Goal: Information Seeking & Learning: Understand process/instructions

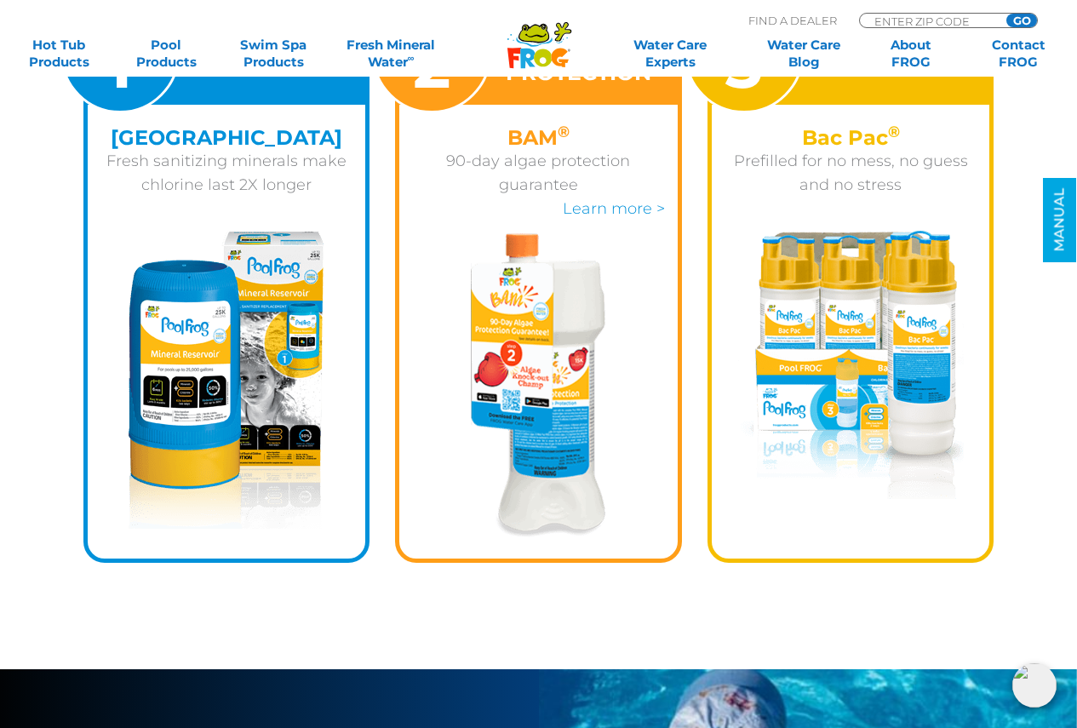
scroll to position [2385, 0]
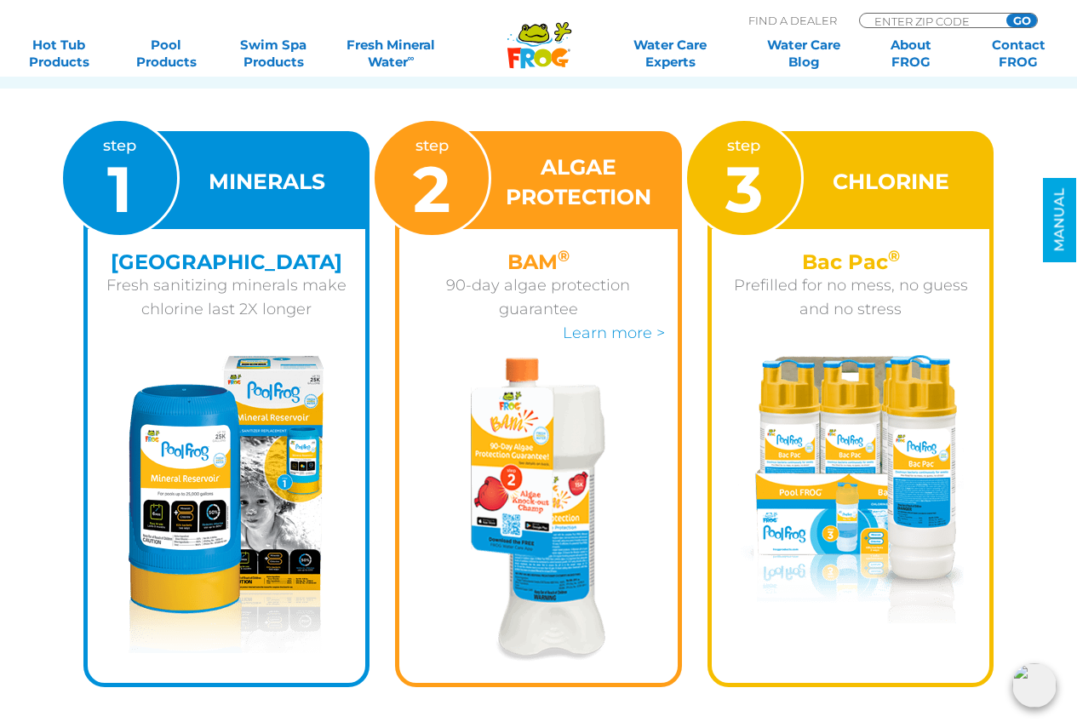
click at [833, 327] on div "Bac Pac ® Prefilled for no mess, no guess and no stress" at bounding box center [851, 281] width 279 height 105
drag, startPoint x: 709, startPoint y: 175, endPoint x: 835, endPoint y: 263, distance: 154.1
click at [709, 175] on div "step 3" at bounding box center [744, 177] width 119 height 119
click at [836, 260] on h4 "Bac Pac ®" at bounding box center [851, 261] width 253 height 23
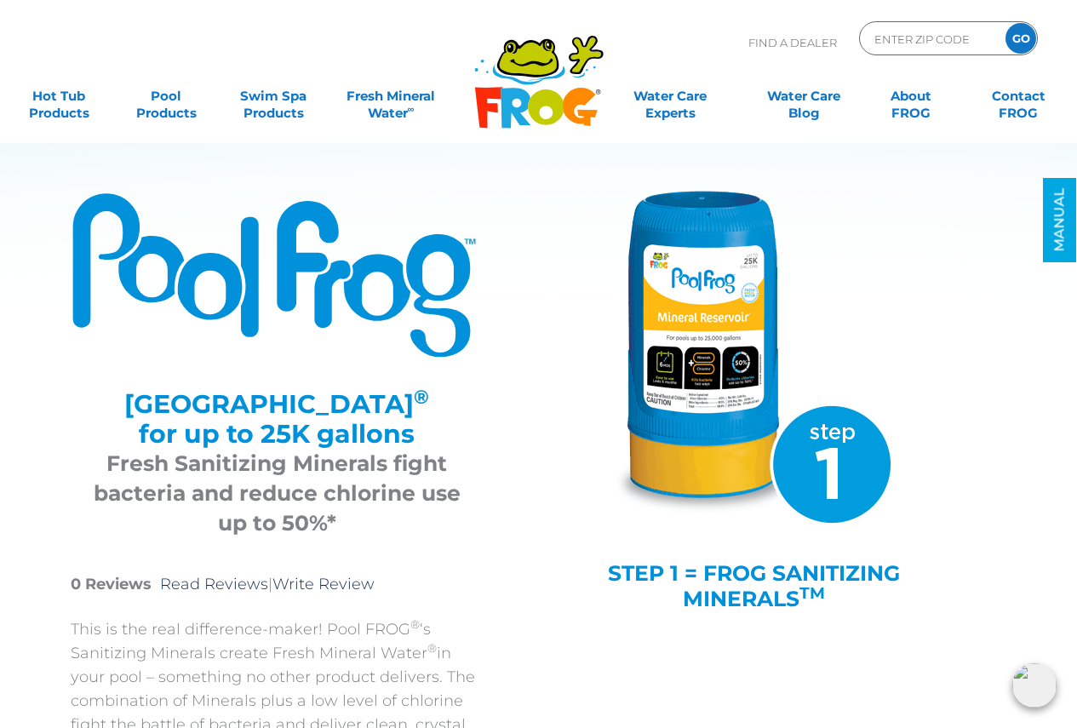
scroll to position [0, 0]
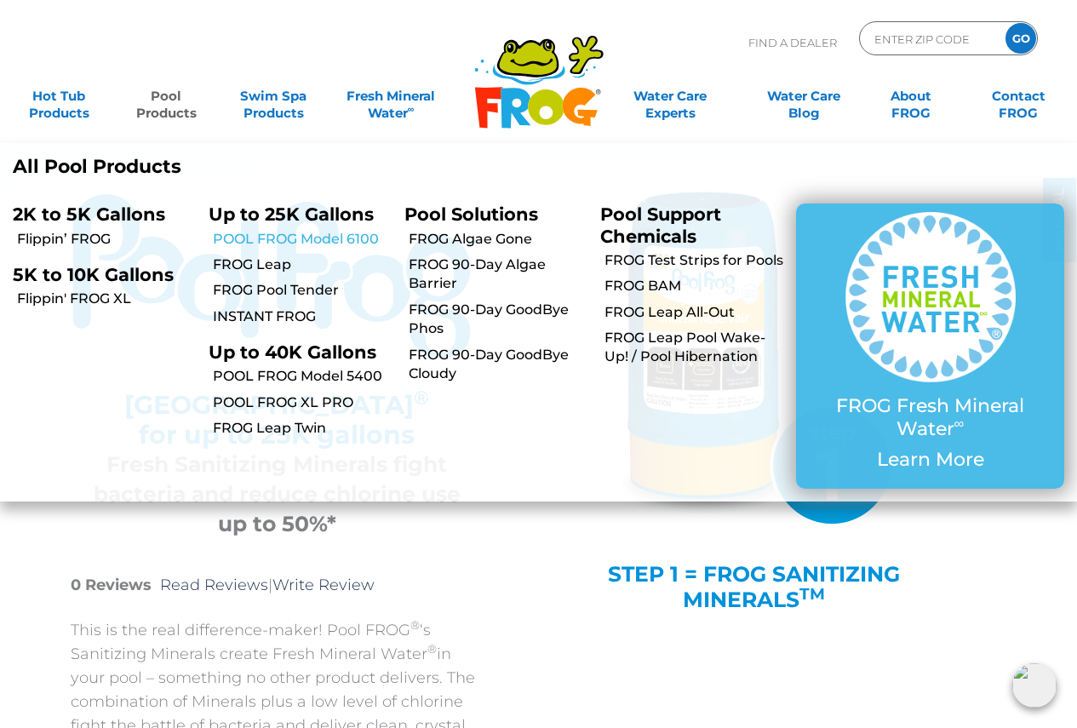
click at [273, 242] on link "POOL FROG Model 6100" at bounding box center [302, 239] width 179 height 19
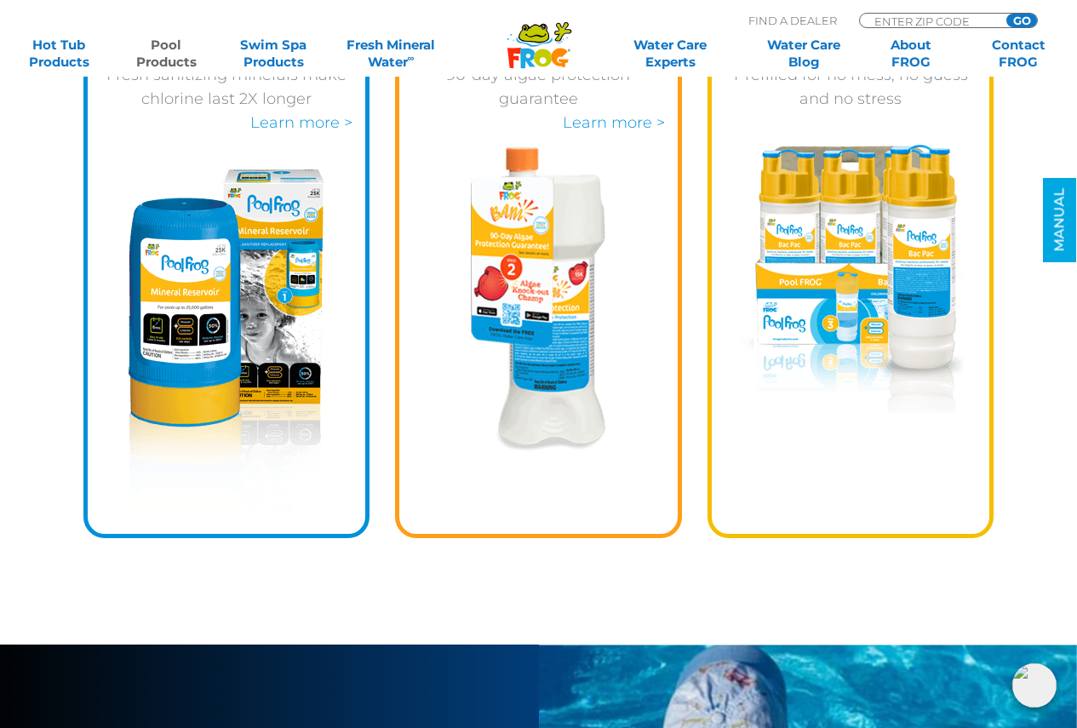
scroll to position [2300, 0]
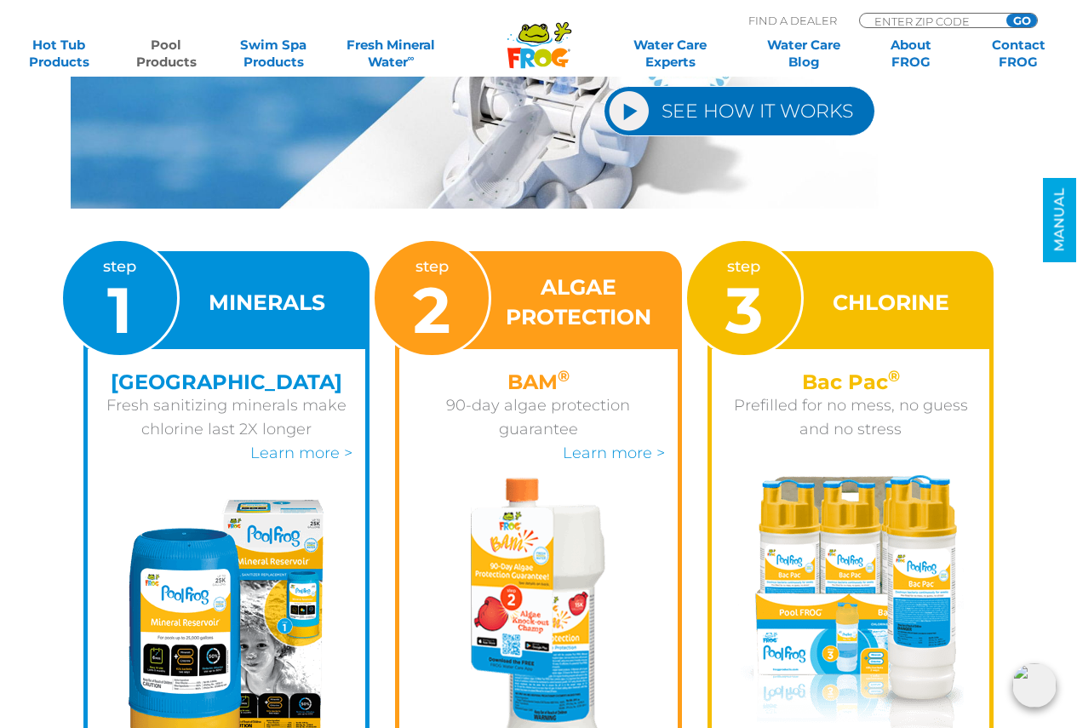
click at [905, 520] on img at bounding box center [851, 609] width 226 height 269
click at [905, 521] on img at bounding box center [851, 609] width 226 height 269
click at [840, 387] on h4 "Bac Pac ®" at bounding box center [851, 382] width 253 height 23
click at [847, 328] on div "CHLORINE" at bounding box center [851, 303] width 279 height 94
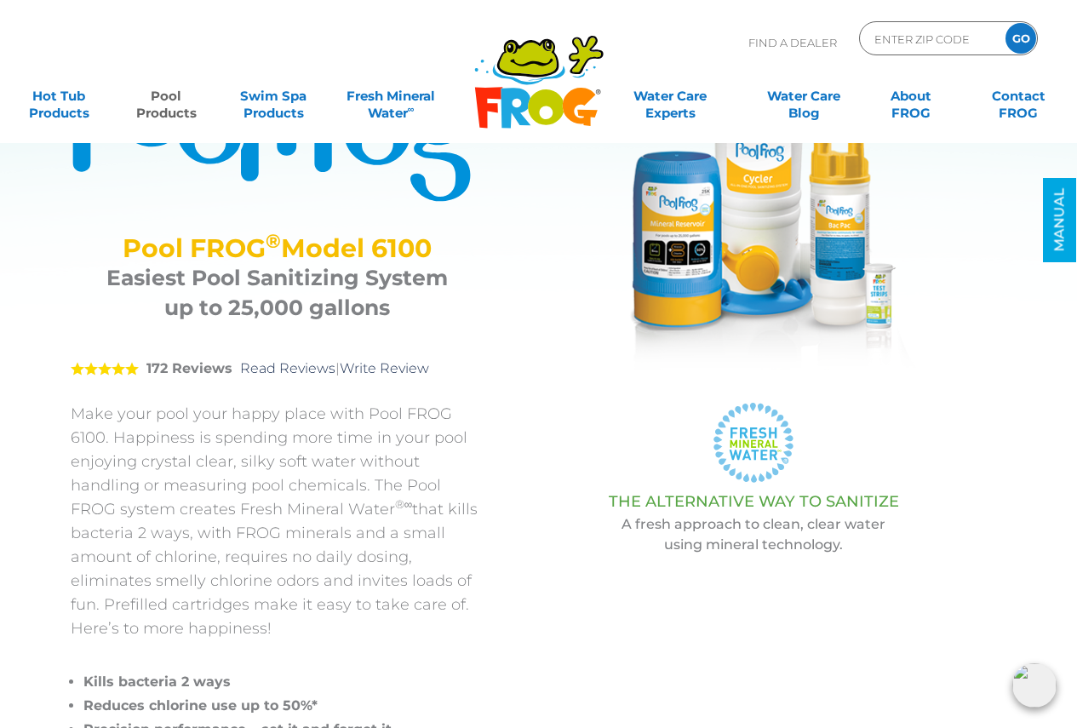
scroll to position [0, 0]
